Goal: Task Accomplishment & Management: Complete application form

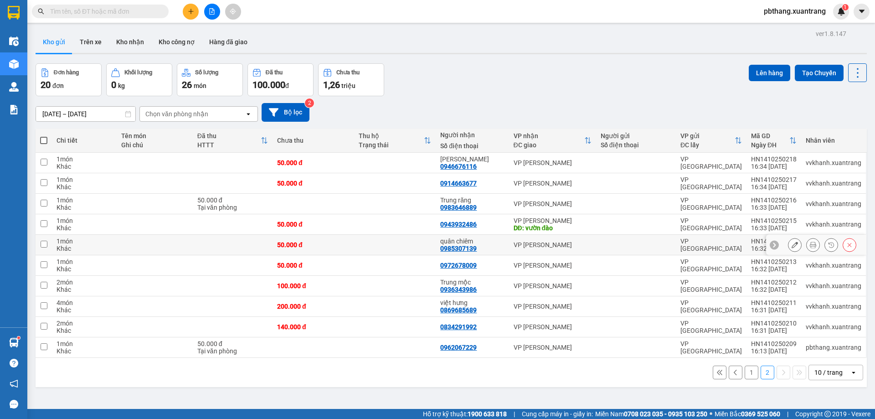
scroll to position [42, 0]
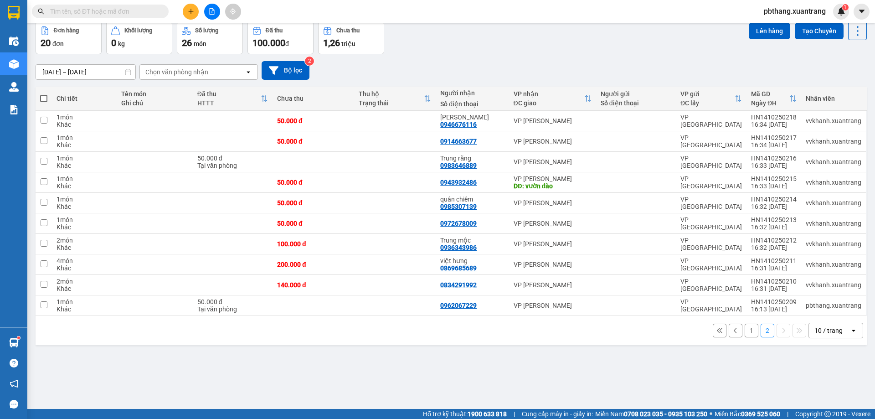
click at [745, 332] on button "1" at bounding box center [752, 331] width 14 height 14
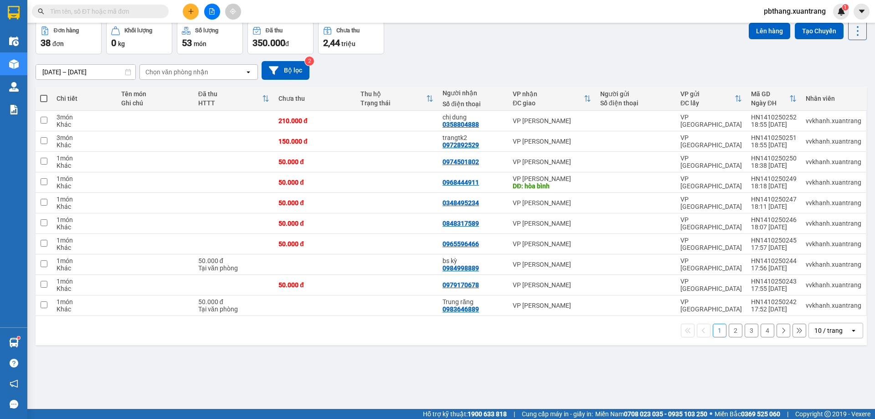
click at [729, 333] on button "2" at bounding box center [736, 331] width 14 height 14
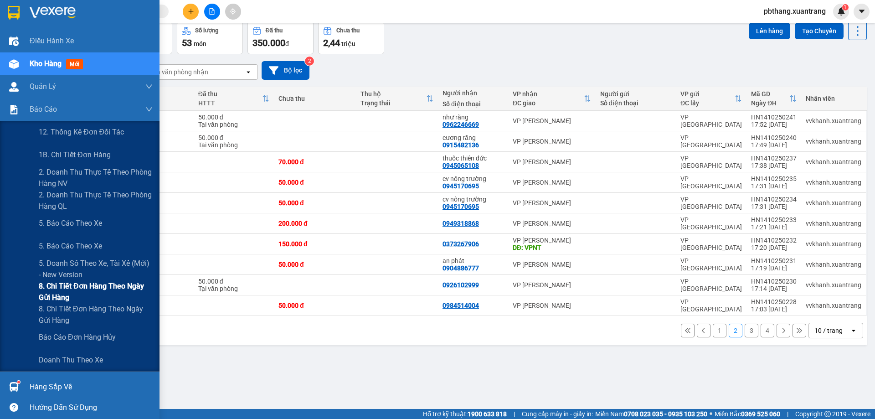
click at [62, 288] on span "8. Chi tiết đơn hàng theo ngày gửi hàng" at bounding box center [96, 291] width 114 height 23
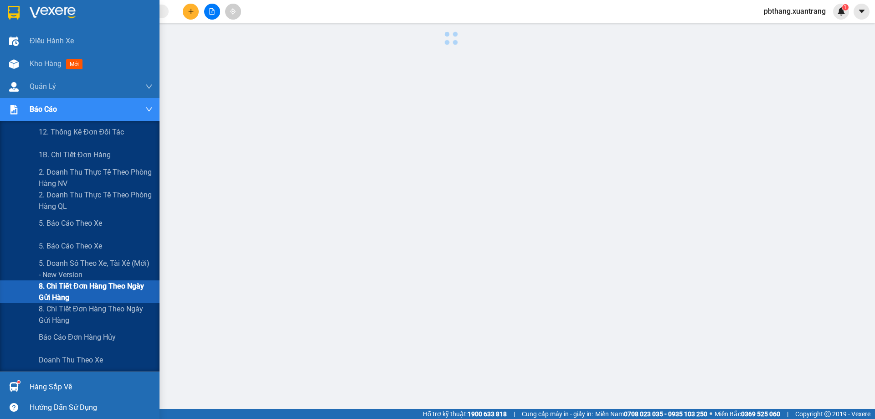
scroll to position [33, 0]
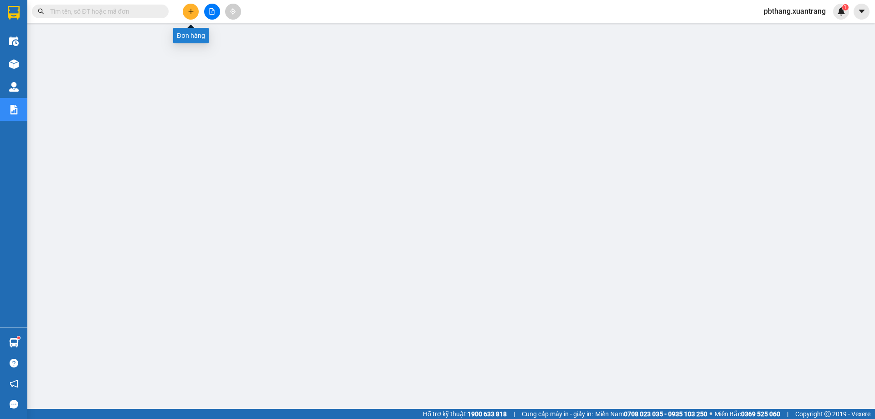
click at [196, 11] on button at bounding box center [191, 12] width 16 height 16
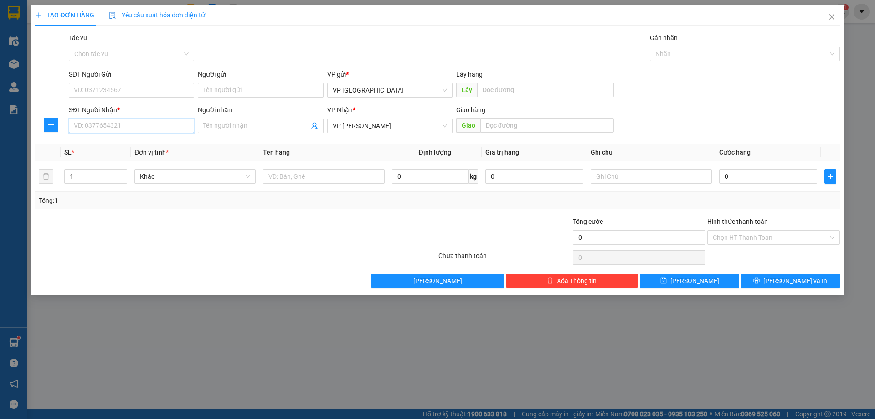
click at [155, 126] on input "SĐT Người Nhận *" at bounding box center [131, 126] width 125 height 15
type input "0963247689"
click at [768, 176] on input "0" at bounding box center [768, 176] width 98 height 15
type input "5"
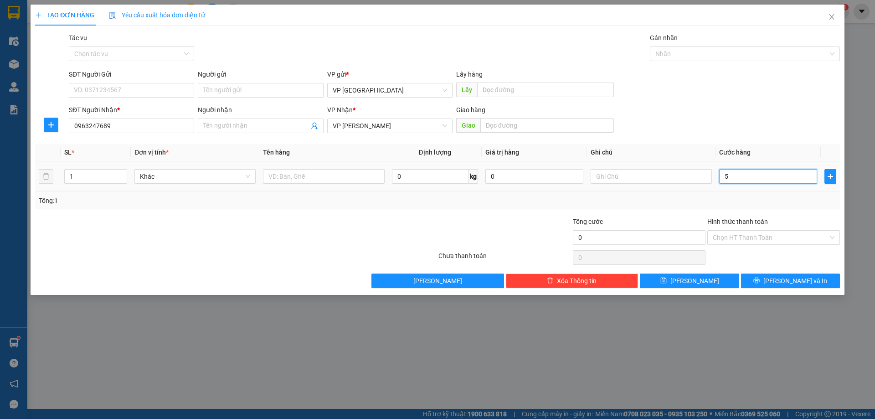
type input "5"
type input "50"
type input "50.000"
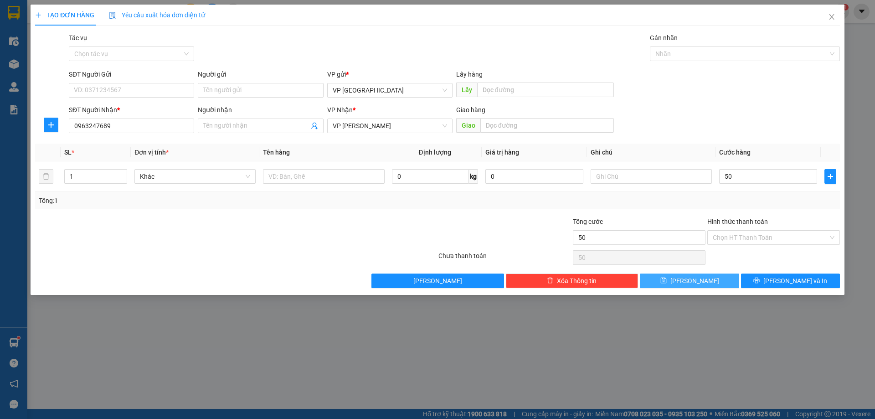
type input "50.000"
click at [714, 282] on button "[PERSON_NAME]" at bounding box center [689, 281] width 99 height 15
type input "0"
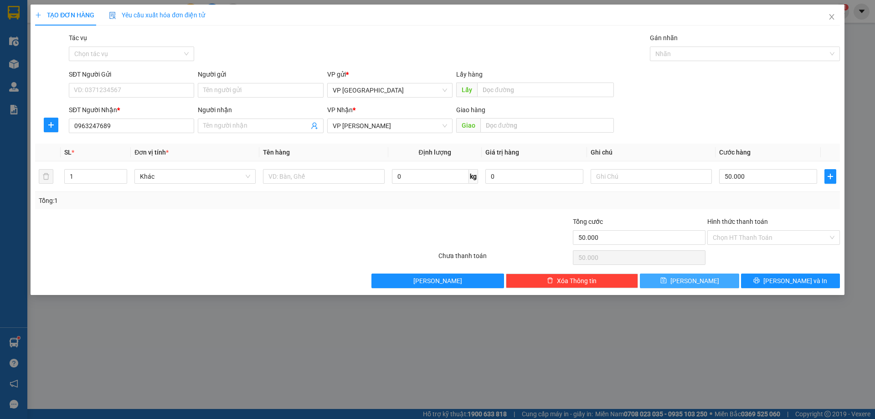
type input "0"
click at [833, 17] on icon "close" at bounding box center [831, 16] width 7 height 7
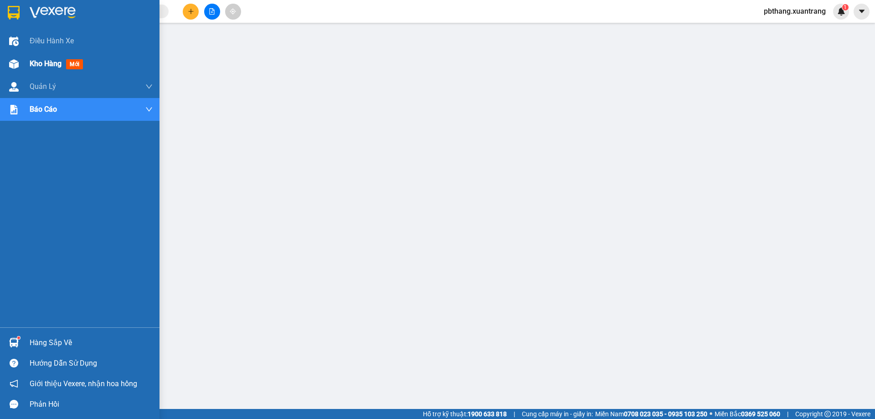
click at [42, 67] on span "Kho hàng" at bounding box center [46, 63] width 32 height 9
